Goal: Task Accomplishment & Management: Manage account settings

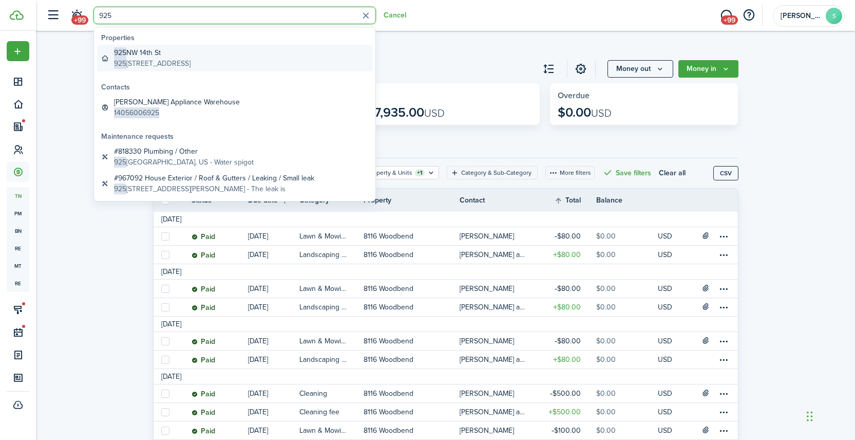
type input "925"
click at [180, 59] on global-search-item-description "[STREET_ADDRESS]" at bounding box center [152, 63] width 77 height 11
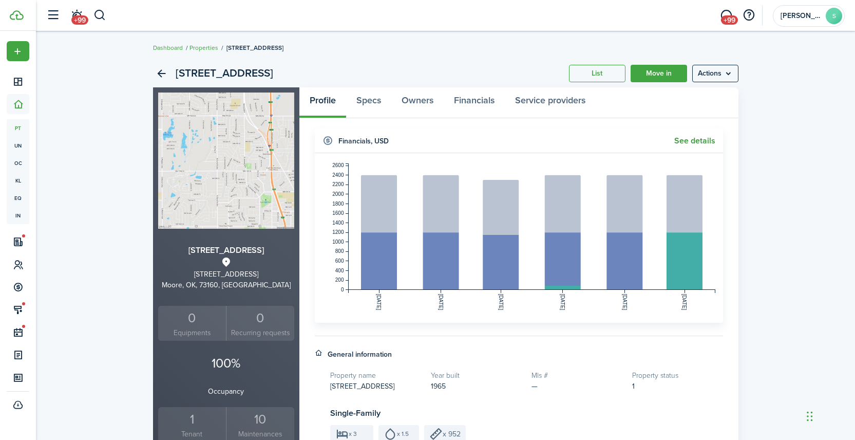
click at [695, 141] on link "See details" at bounding box center [694, 140] width 41 height 9
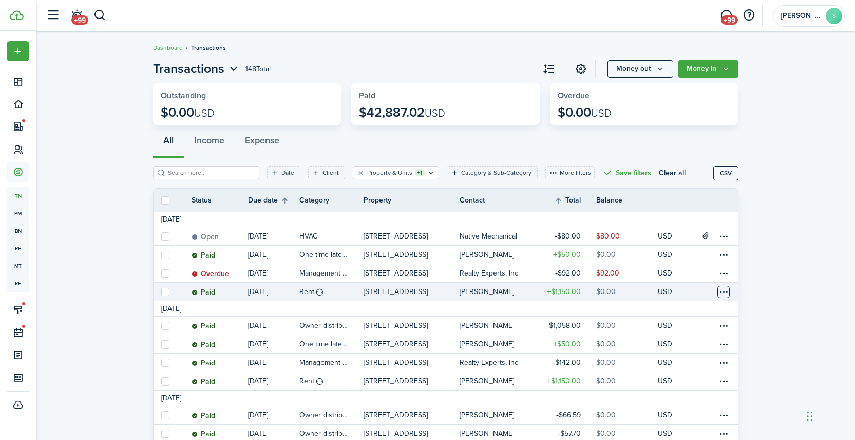
click at [725, 294] on table-menu-btn-icon at bounding box center [723, 292] width 12 height 12
click at [471, 296] on link "[PERSON_NAME]" at bounding box center [497, 291] width 75 height 18
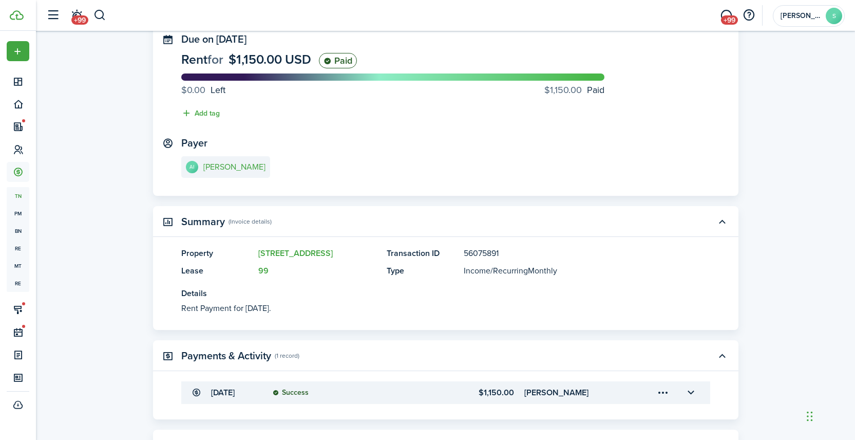
scroll to position [137, 0]
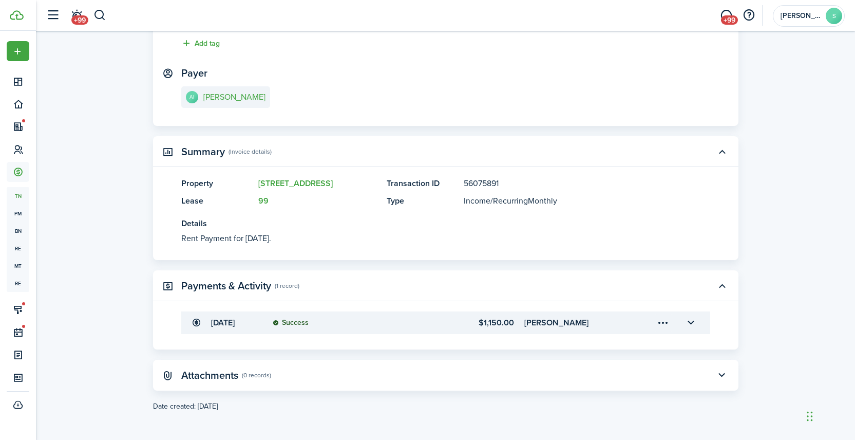
click at [664, 324] on menu-trigger-card "Open menu" at bounding box center [663, 322] width 17 height 17
click at [505, 320] on transaction-details-table-item-amount "$1,150.00" at bounding box center [467, 322] width 91 height 12
click at [535, 326] on transaction-details-table-item-client "[PERSON_NAME]" at bounding box center [575, 322] width 102 height 12
click at [295, 320] on status "Success" at bounding box center [291, 322] width 36 height 8
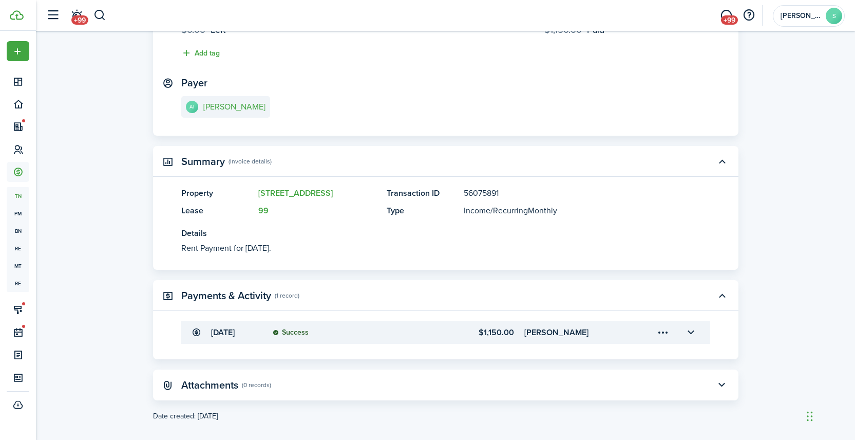
scroll to position [126, 0]
click at [690, 334] on button "button" at bounding box center [690, 333] width 17 height 17
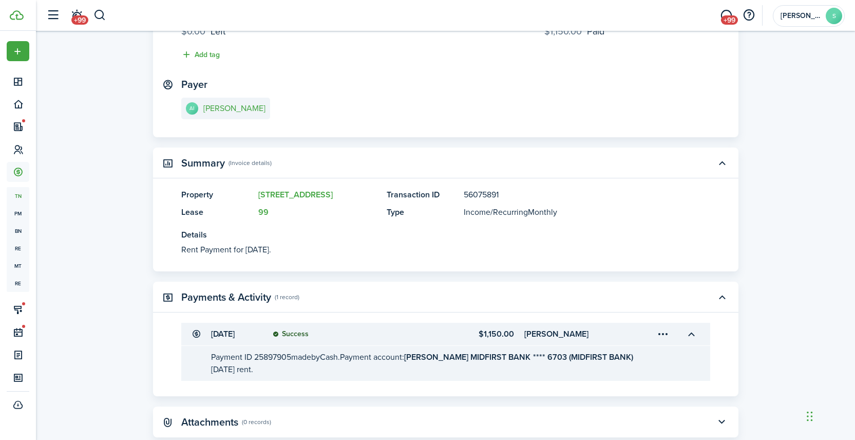
click at [663, 333] on menu-trigger-card "Open menu" at bounding box center [663, 333] width 17 height 17
click at [605, 356] on button "Edit" at bounding box center [627, 357] width 90 height 18
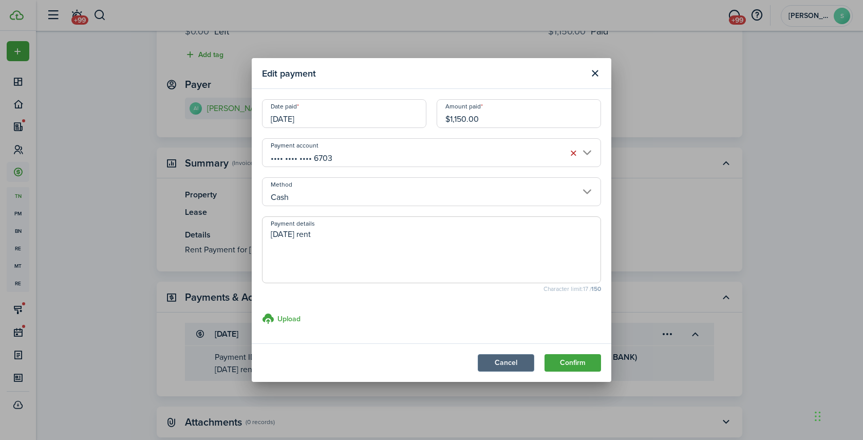
click at [504, 369] on button "Cancel" at bounding box center [506, 362] width 56 height 17
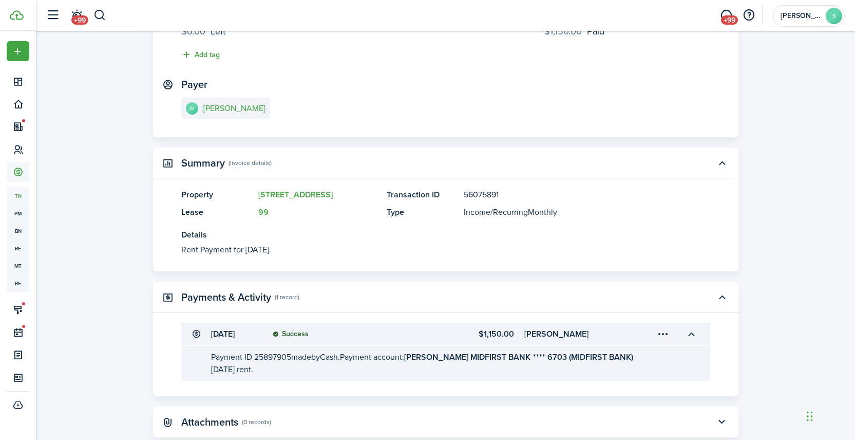
scroll to position [0, 0]
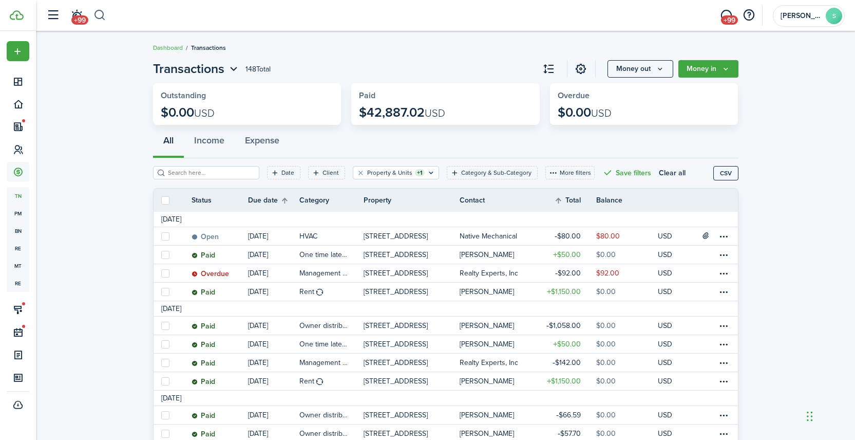
click at [100, 16] on button "button" at bounding box center [99, 15] width 13 height 17
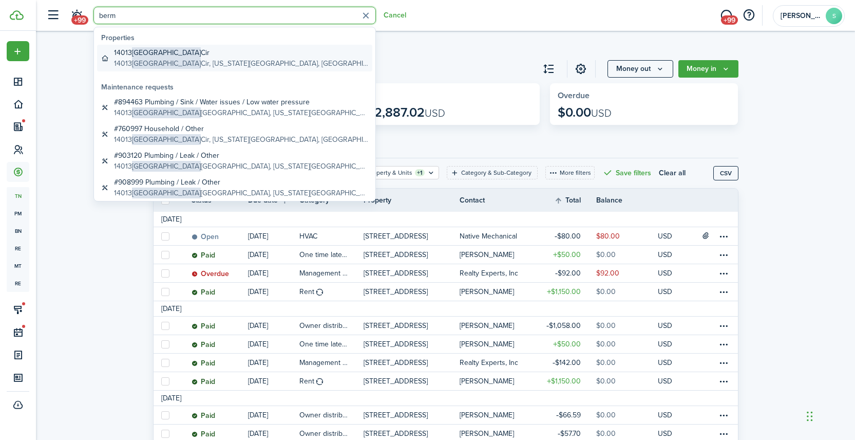
type input "berm"
click at [182, 56] on global-search-item-title "14013 Bermuda Cir" at bounding box center [241, 52] width 254 height 11
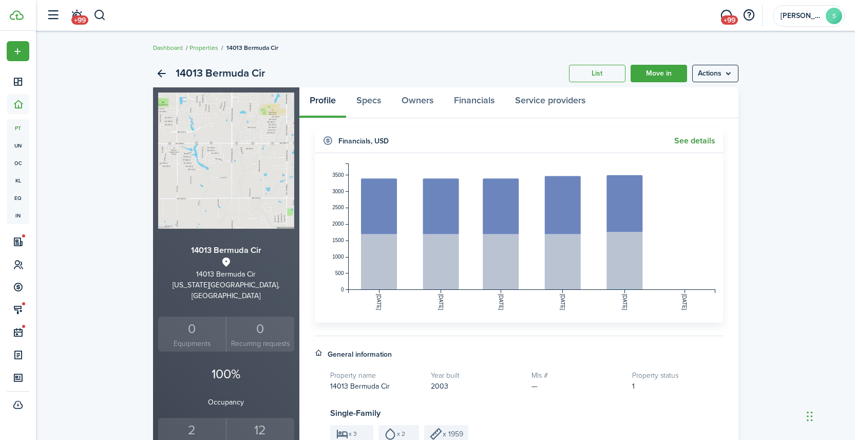
click at [697, 140] on link "See details" at bounding box center [694, 140] width 41 height 9
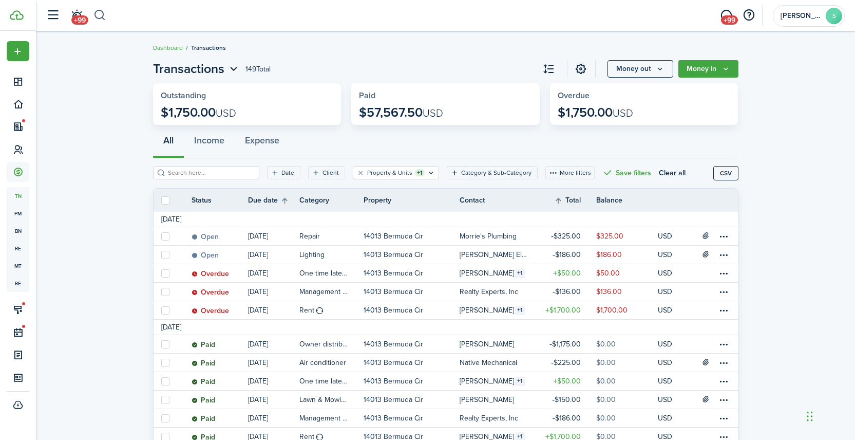
click at [103, 12] on button "button" at bounding box center [99, 15] width 13 height 17
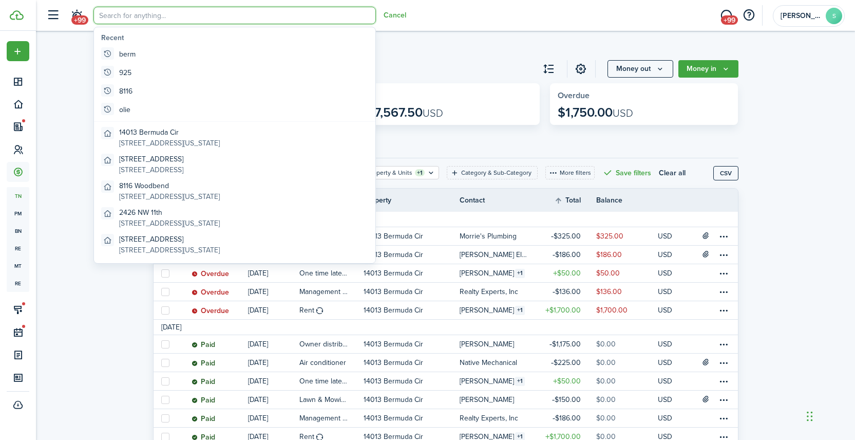
click at [141, 13] on input "search" at bounding box center [234, 15] width 282 height 17
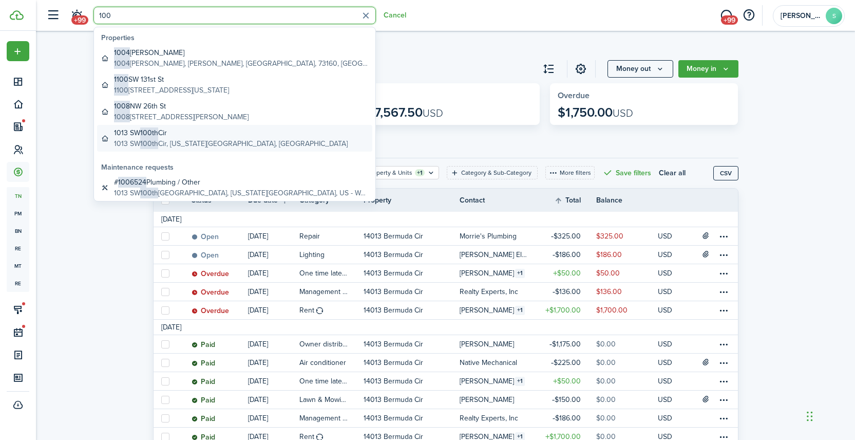
type input "100"
click at [196, 143] on global-search-item-description "[STREET_ADDRESS][US_STATE]" at bounding box center [231, 143] width 234 height 11
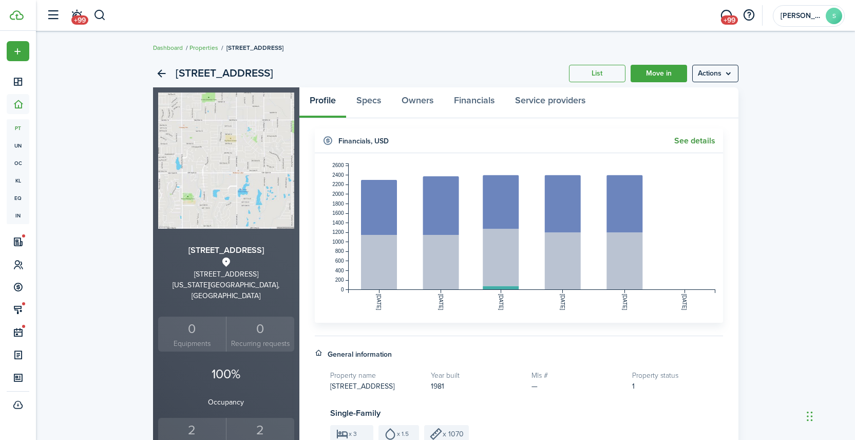
click at [693, 142] on link "See details" at bounding box center [694, 140] width 41 height 9
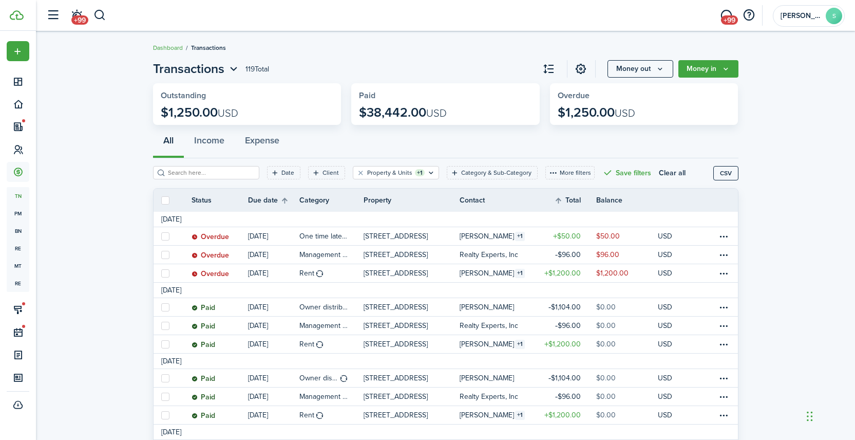
click at [106, 16] on header-wrapper "+99 +99 [PERSON_NAME]" at bounding box center [443, 15] width 804 height 31
click at [102, 13] on button "button" at bounding box center [99, 15] width 13 height 17
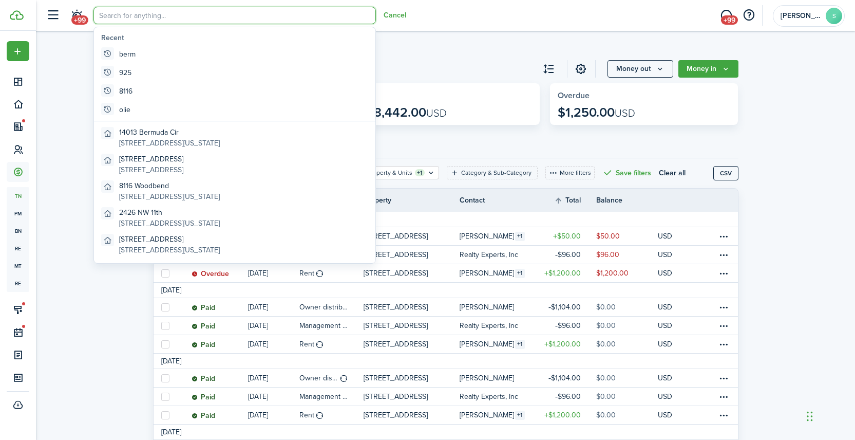
click at [122, 17] on input "search" at bounding box center [234, 15] width 282 height 17
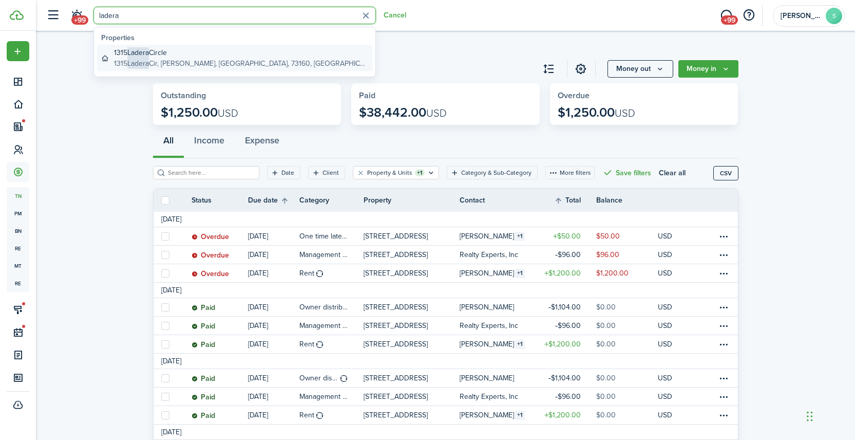
type input "ladera"
click at [159, 48] on global-search-item-title "[STREET_ADDRESS]" at bounding box center [241, 52] width 254 height 11
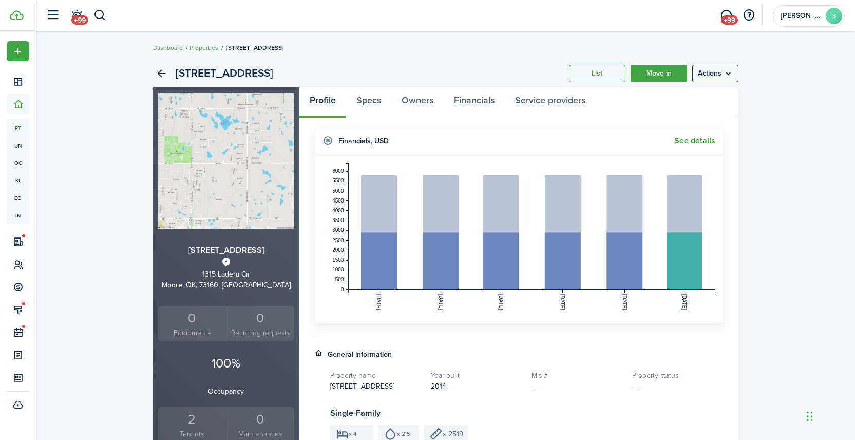
click at [691, 142] on link "See details" at bounding box center [694, 140] width 41 height 9
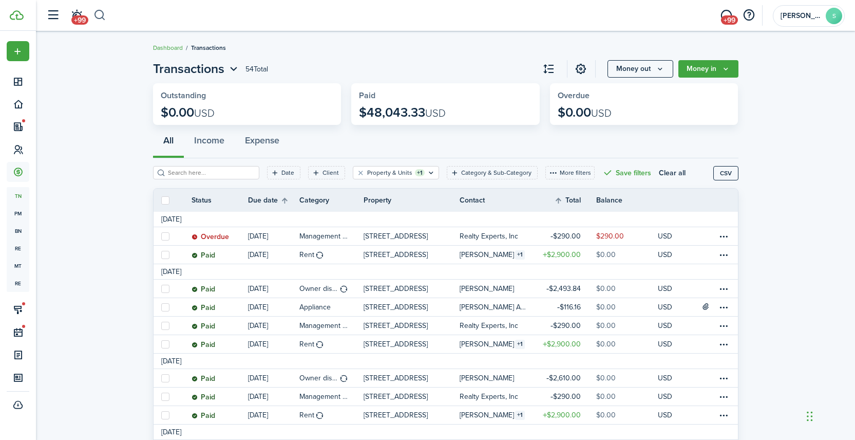
click at [97, 16] on button "button" at bounding box center [99, 15] width 13 height 17
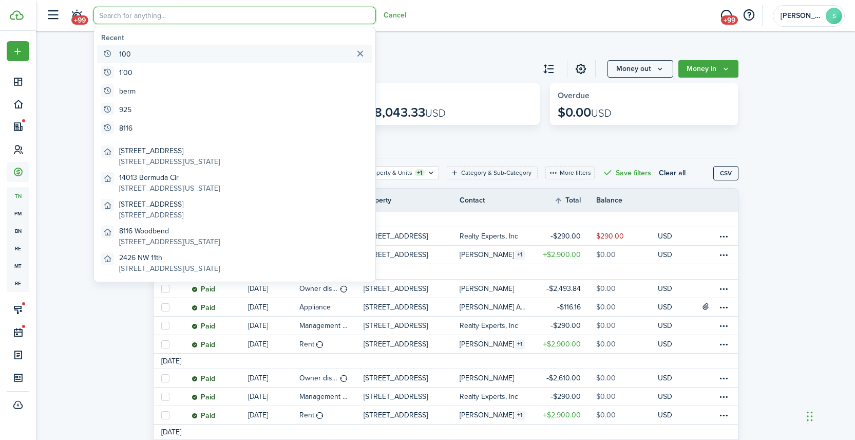
click at [126, 53] on global-search-item-title "100" at bounding box center [125, 54] width 12 height 11
type input "100"
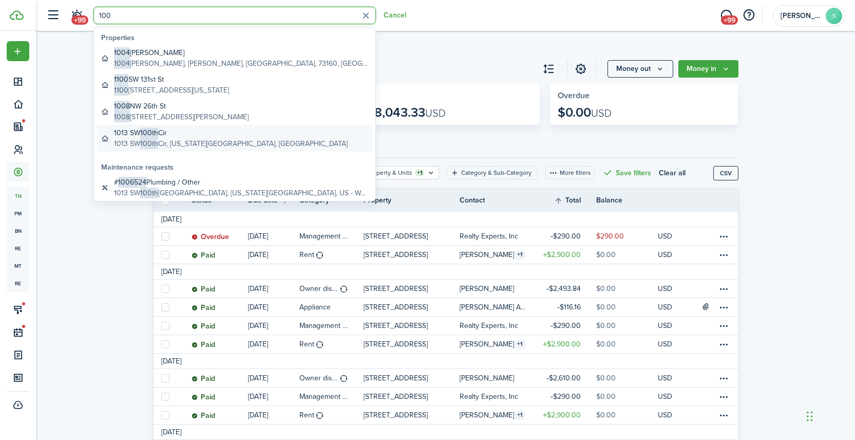
click at [178, 142] on global-search-item-description "[STREET_ADDRESS][US_STATE]" at bounding box center [231, 143] width 234 height 11
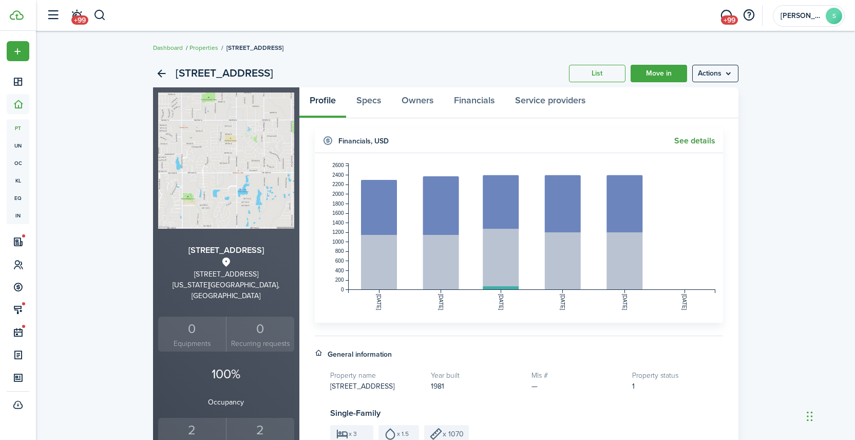
click at [704, 141] on link "See details" at bounding box center [694, 140] width 41 height 9
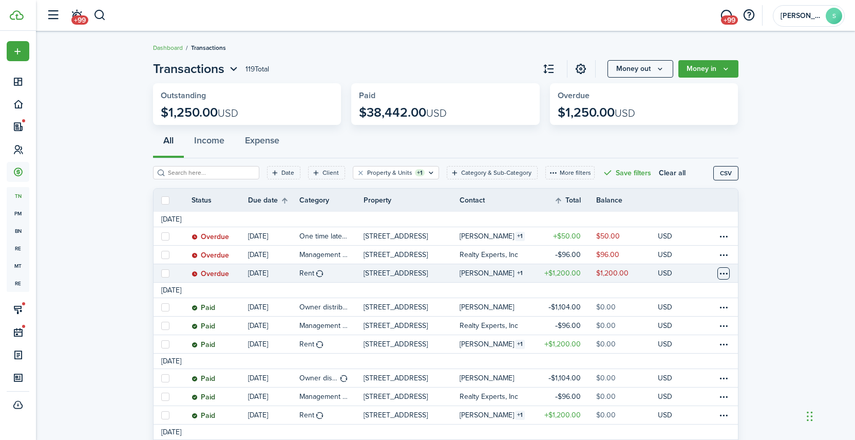
click at [724, 273] on table-menu-btn-icon at bounding box center [723, 273] width 12 height 12
click at [666, 300] on link "Mark as paid" at bounding box center [685, 302] width 90 height 17
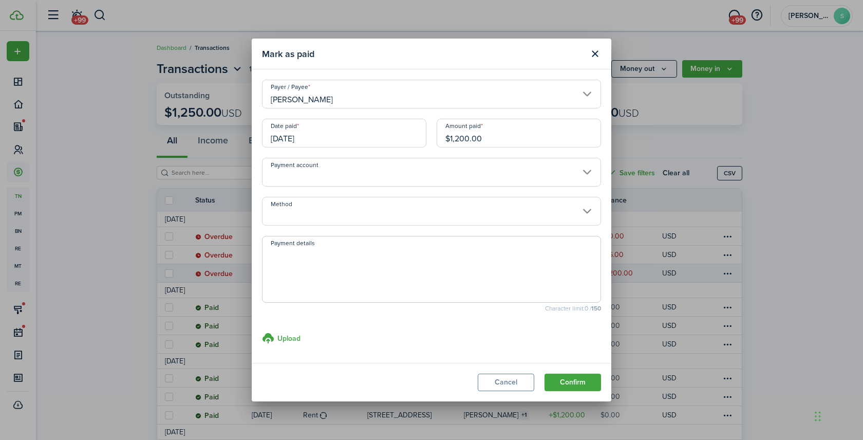
click at [333, 130] on input "[DATE]" at bounding box center [344, 133] width 164 height 29
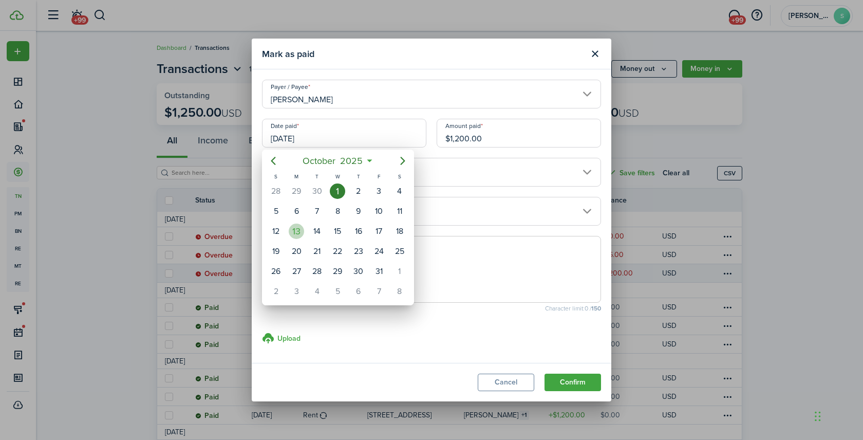
click at [298, 232] on div "13" at bounding box center [296, 230] width 15 height 15
type input "[DATE]"
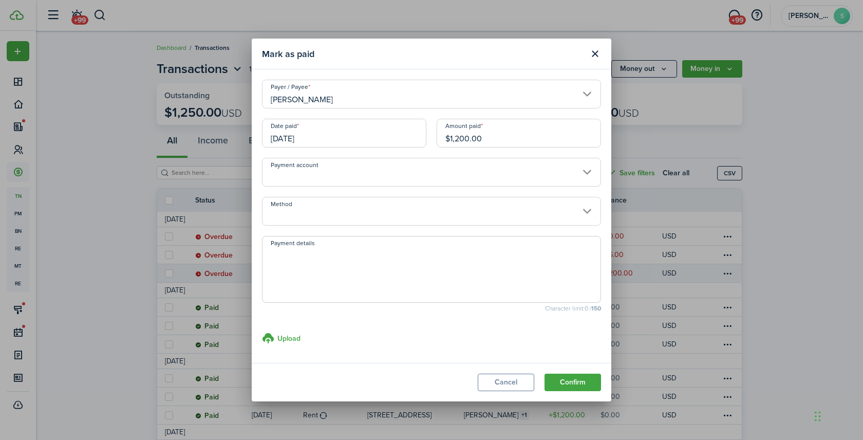
click at [319, 213] on input "Method" at bounding box center [431, 211] width 339 height 29
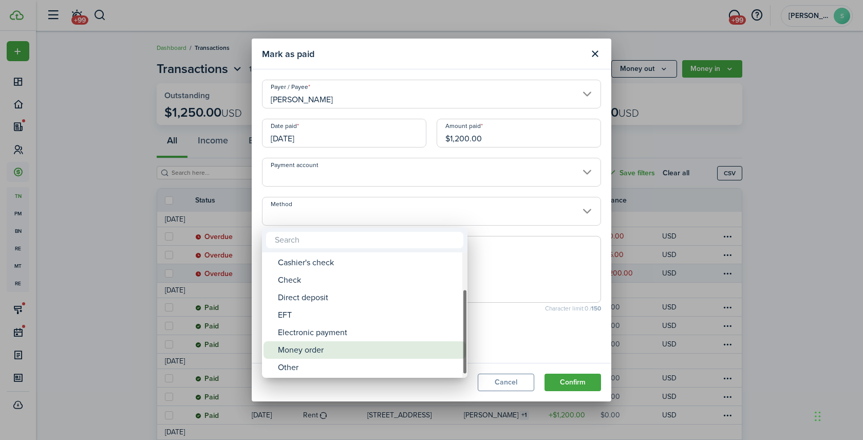
click at [314, 350] on div "Money order" at bounding box center [369, 349] width 182 height 17
type input "Money order"
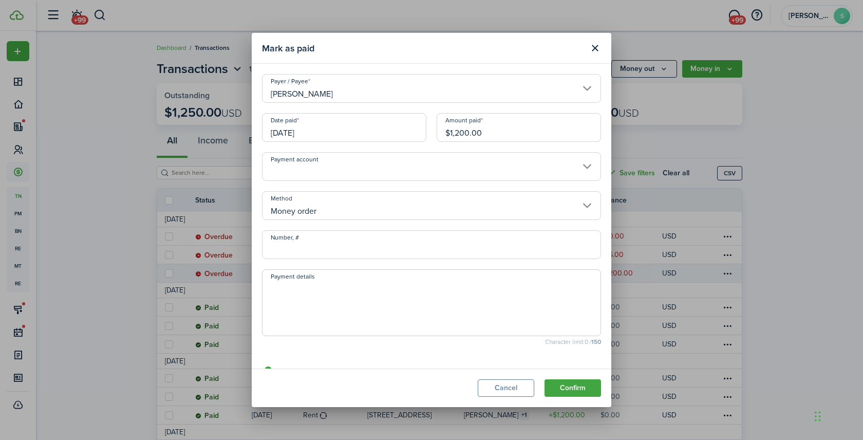
click at [299, 250] on input "Number, #" at bounding box center [431, 244] width 339 height 29
click at [299, 250] on input "2002008198 99" at bounding box center [431, 244] width 339 height 29
click at [300, 251] on input "2002008198 99" at bounding box center [431, 244] width 339 height 29
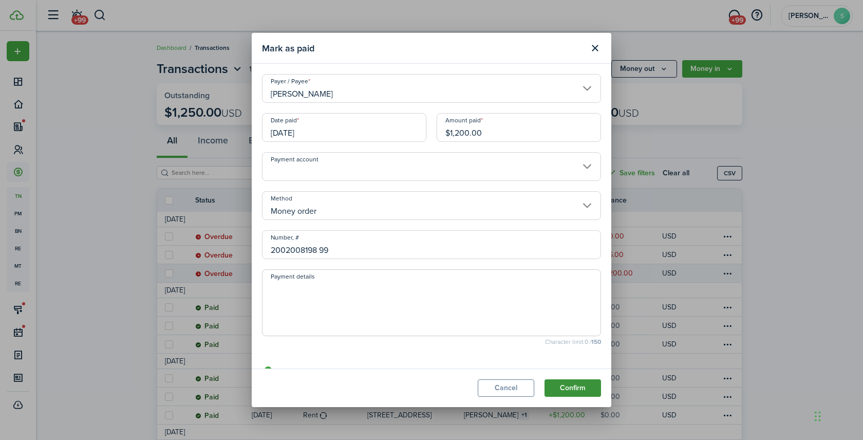
type input "2002008198 99"
click at [575, 388] on button "Confirm" at bounding box center [572, 387] width 56 height 17
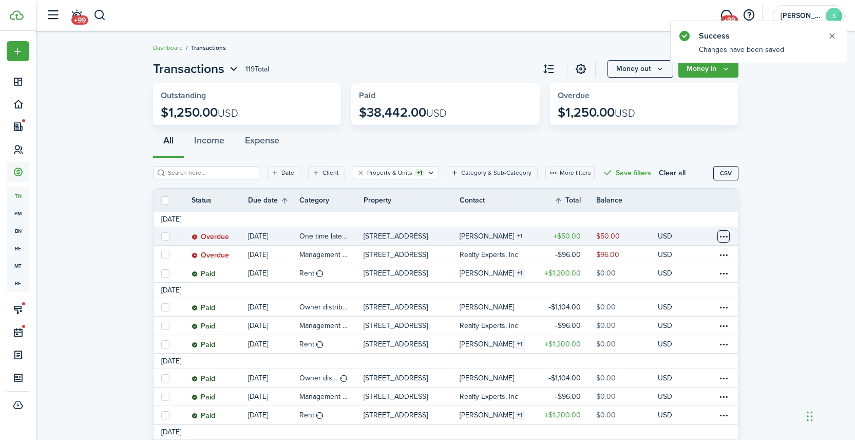
click at [722, 233] on table-menu-btn-icon at bounding box center [723, 236] width 12 height 12
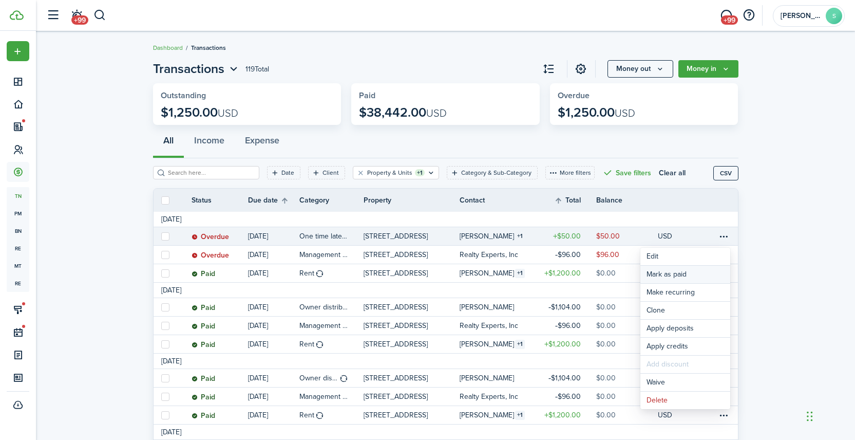
click at [672, 273] on link "Mark as paid" at bounding box center [685, 273] width 90 height 17
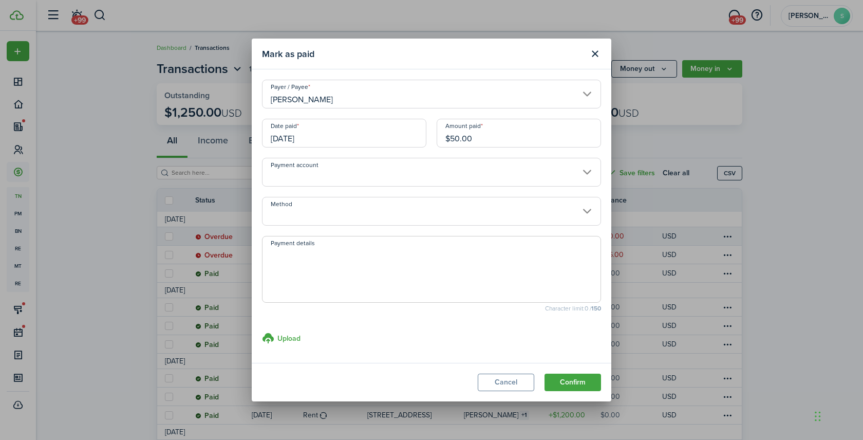
click at [348, 214] on input "Method" at bounding box center [431, 211] width 339 height 29
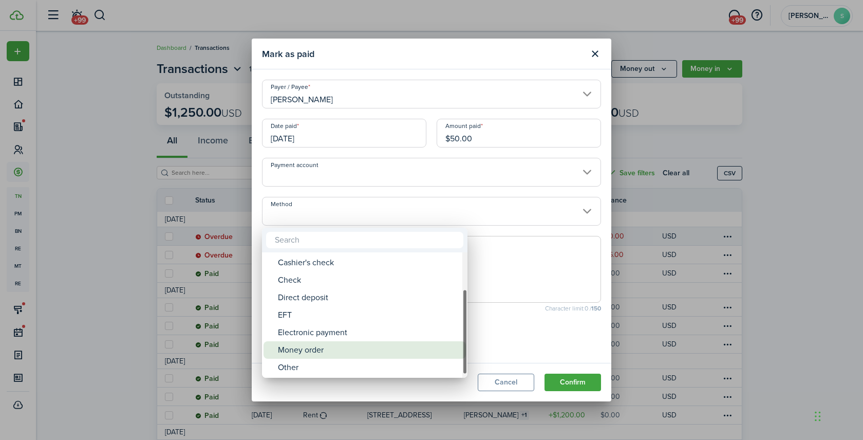
click at [301, 353] on div "Money order" at bounding box center [369, 349] width 182 height 17
type input "Money order"
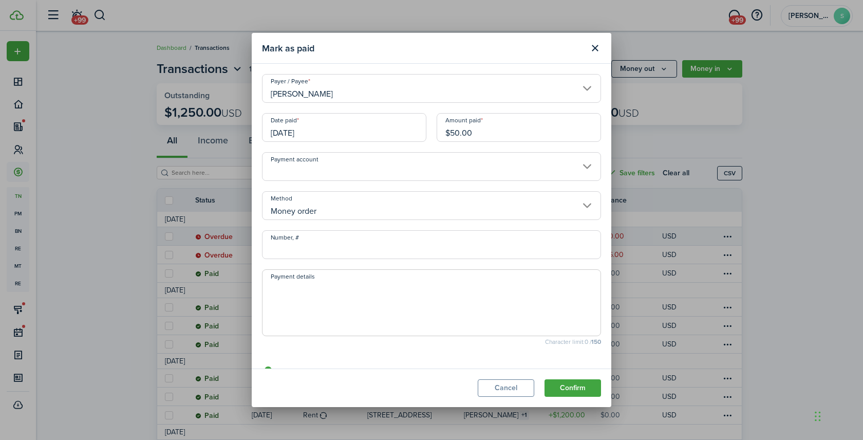
click at [300, 249] on input "Number, #" at bounding box center [431, 244] width 339 height 29
paste input "2002008198 99"
type input "2002008198 99"
click at [565, 385] on button "Confirm" at bounding box center [572, 387] width 56 height 17
